Goal: Task Accomplishment & Management: Manage account settings

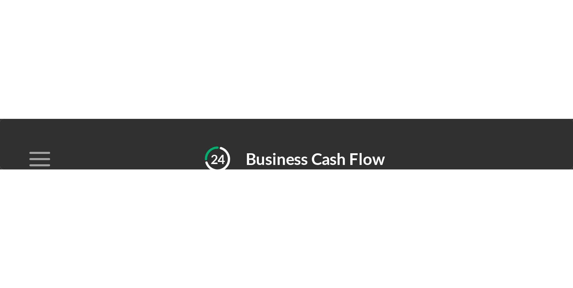
scroll to position [23, 0]
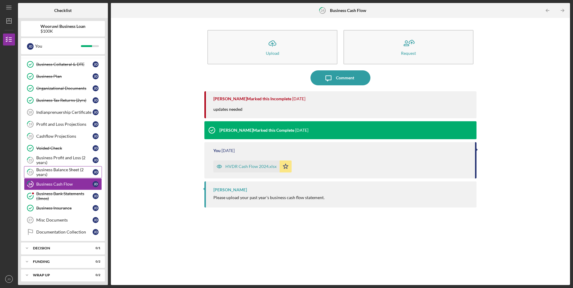
click at [63, 173] on div "Business Balance Sheet (2 years)" at bounding box center [64, 173] width 56 height 10
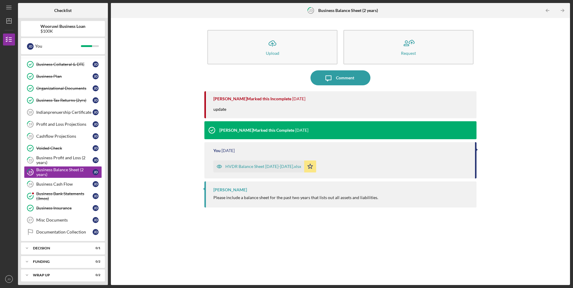
click at [244, 167] on div "HVDR Balance Sheet [DATE]-[DATE].xlsx" at bounding box center [263, 166] width 76 height 5
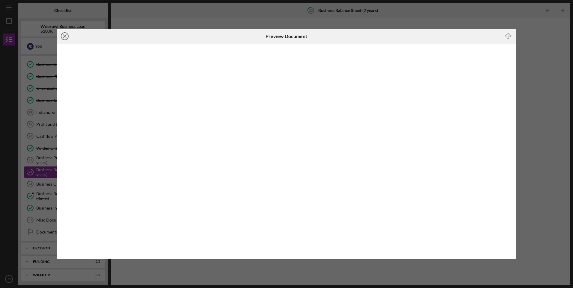
click at [67, 33] on icon "Icon/Close" at bounding box center [64, 36] width 15 height 15
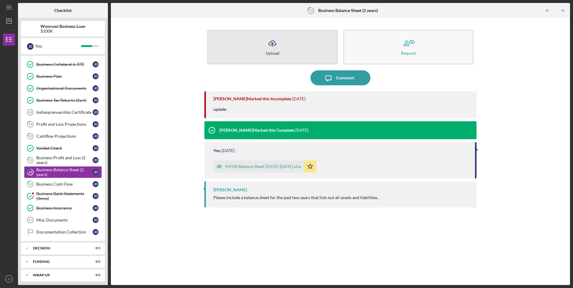
click at [275, 37] on icon "Icon/Upload" at bounding box center [272, 43] width 15 height 15
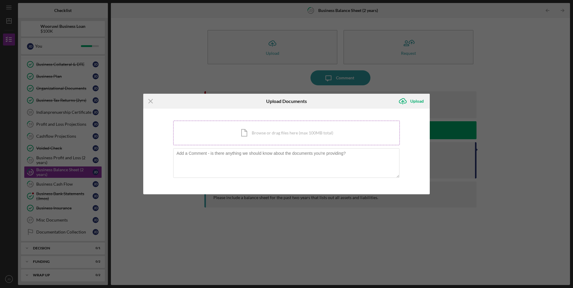
click at [248, 138] on div "Icon/Document Browse or drag files here (max 100MB total) Tap to choose files o…" at bounding box center [286, 133] width 227 height 25
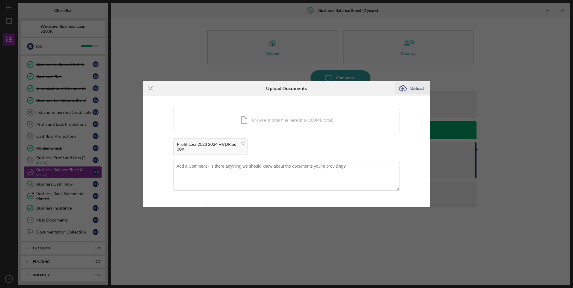
click at [381, 84] on icon "Icon/Upload" at bounding box center [402, 88] width 15 height 15
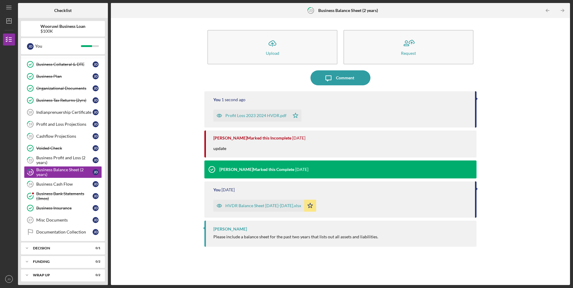
click at [230, 114] on div "Profit Loss 2023 2024 HVDR.pdf" at bounding box center [255, 115] width 61 height 5
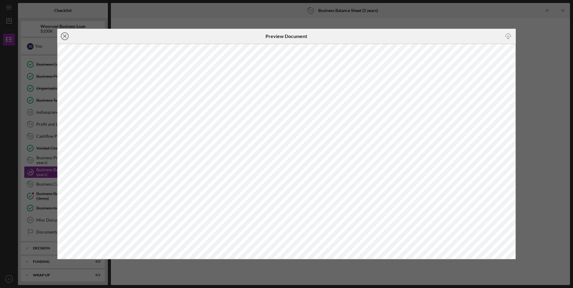
click at [65, 37] on icon "Icon/Close" at bounding box center [64, 36] width 15 height 15
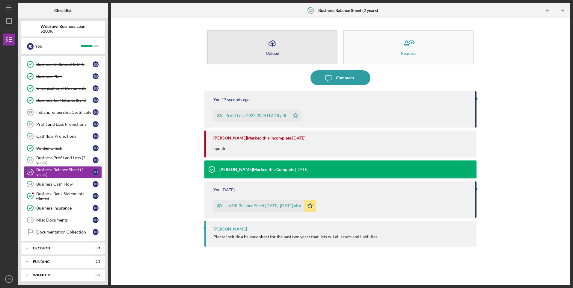
click at [273, 43] on icon "Icon/Upload" at bounding box center [272, 43] width 15 height 15
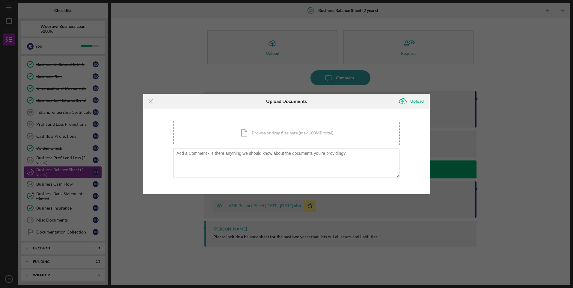
click at [267, 129] on div "Icon/Document Browse or drag files here (max 100MB total) Tap to choose files o…" at bounding box center [286, 133] width 227 height 25
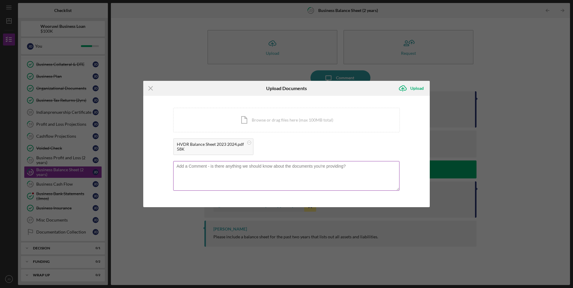
click at [251, 171] on textarea at bounding box center [286, 175] width 226 height 29
type textarea "Ignore the profit loss document from earlier. I grabbed the wrong document to u…"
click at [381, 90] on div "Upload" at bounding box center [416, 88] width 13 height 12
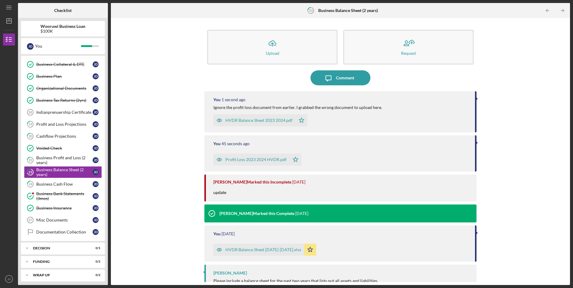
click at [251, 119] on div "HVDR Balance Sheet 2023 2024.pdf" at bounding box center [258, 120] width 67 height 5
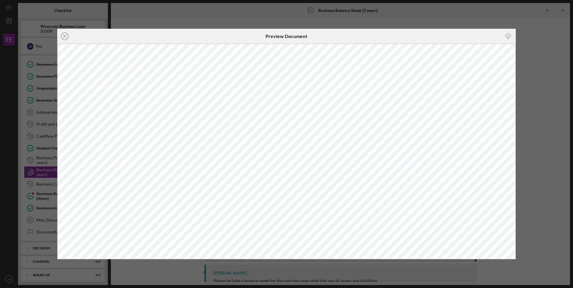
click at [381, 42] on div "Icon/Close Preview Document Icon/Download" at bounding box center [286, 144] width 573 height 288
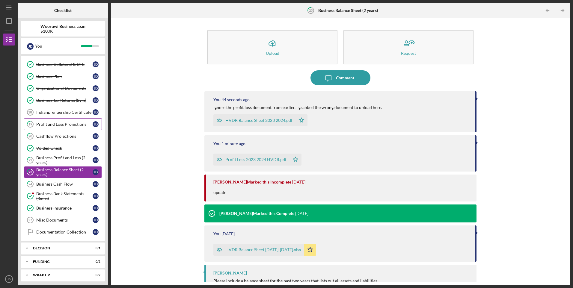
click at [64, 125] on div "Profit and Loss Projections" at bounding box center [64, 124] width 56 height 5
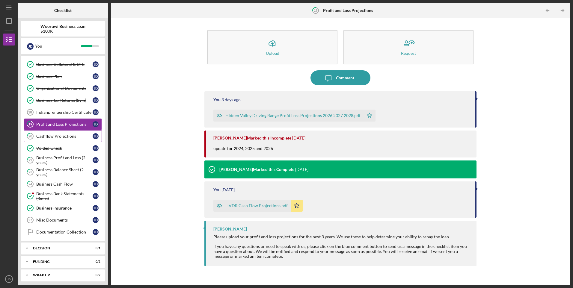
click at [62, 135] on div "Cashflow Projections" at bounding box center [64, 136] width 56 height 5
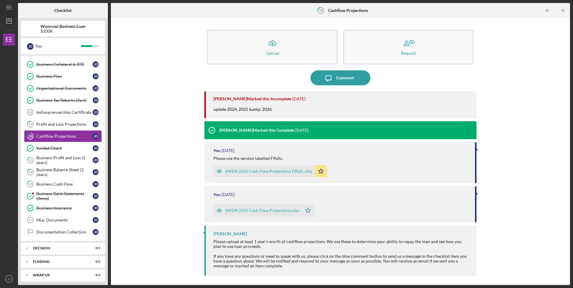
scroll to position [22, 0]
click at [60, 124] on div "Profit and Loss Projections" at bounding box center [64, 125] width 56 height 5
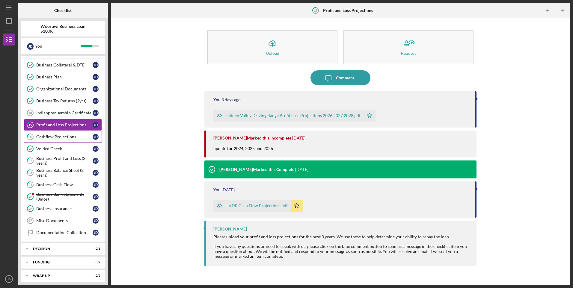
click at [71, 134] on link "20 Cashflow Projections [PERSON_NAME]" at bounding box center [63, 137] width 78 height 12
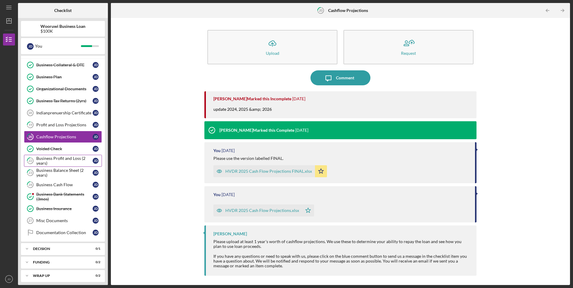
click at [70, 161] on div "Business Profit and Loss (2 years)" at bounding box center [64, 161] width 56 height 10
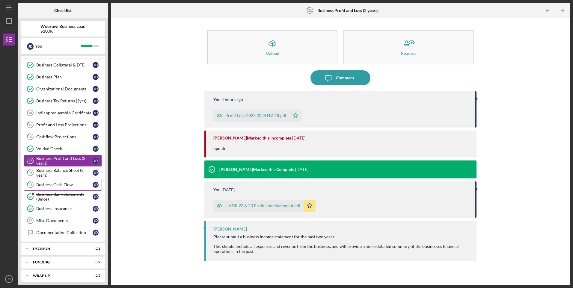
click at [54, 180] on div "Business Cash Flow" at bounding box center [64, 184] width 56 height 5
